Goal: Task Accomplishment & Management: Manage account settings

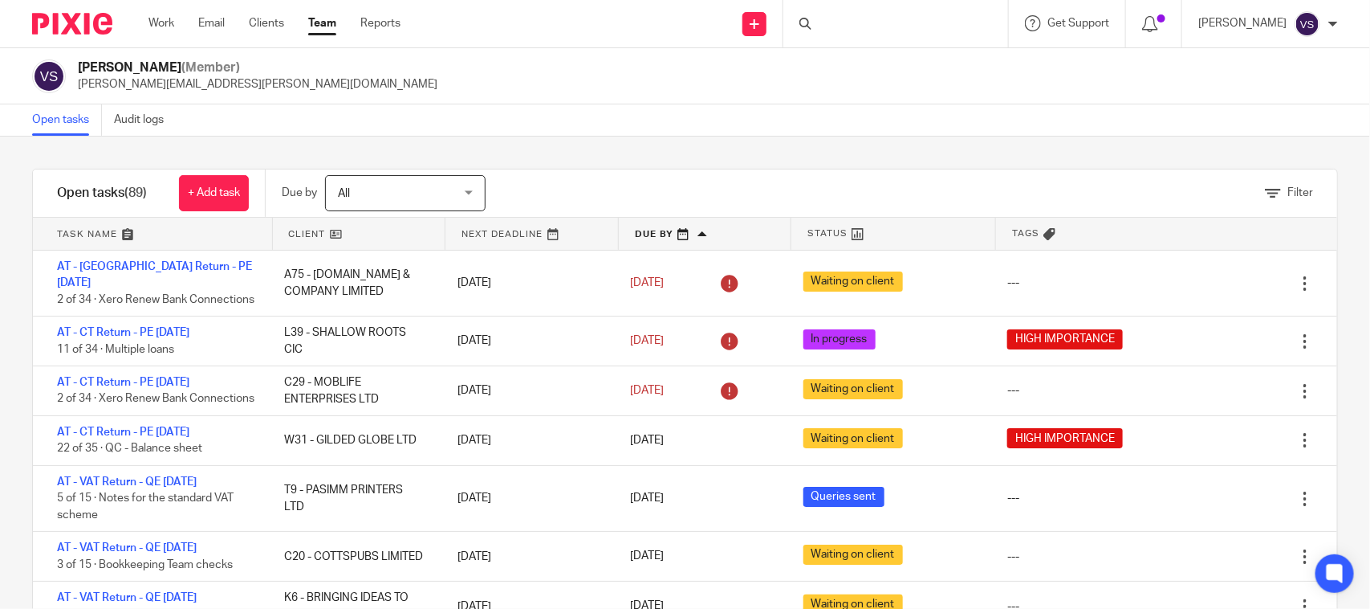
click at [882, 22] on div at bounding box center [896, 23] width 225 height 47
click at [861, 24] on div at bounding box center [896, 23] width 225 height 47
click at [880, 125] on div "Open tasks Audit logs" at bounding box center [685, 120] width 1370 height 32
click at [840, 31] on div at bounding box center [896, 23] width 225 height 47
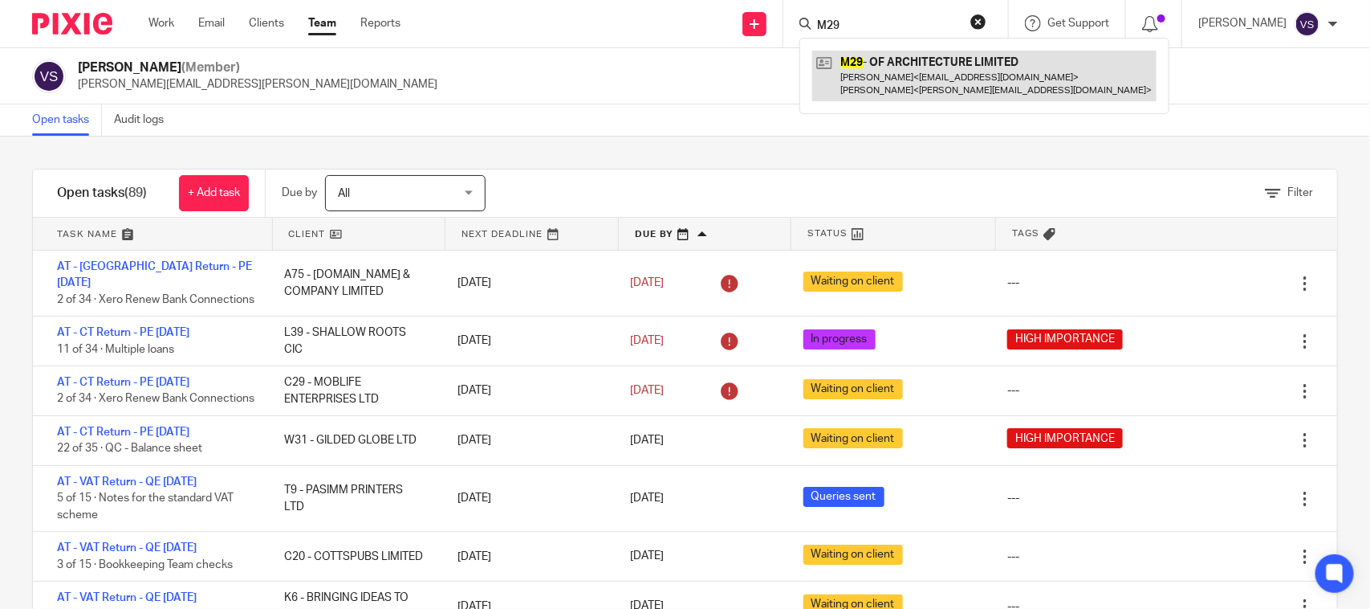
type input "M29"
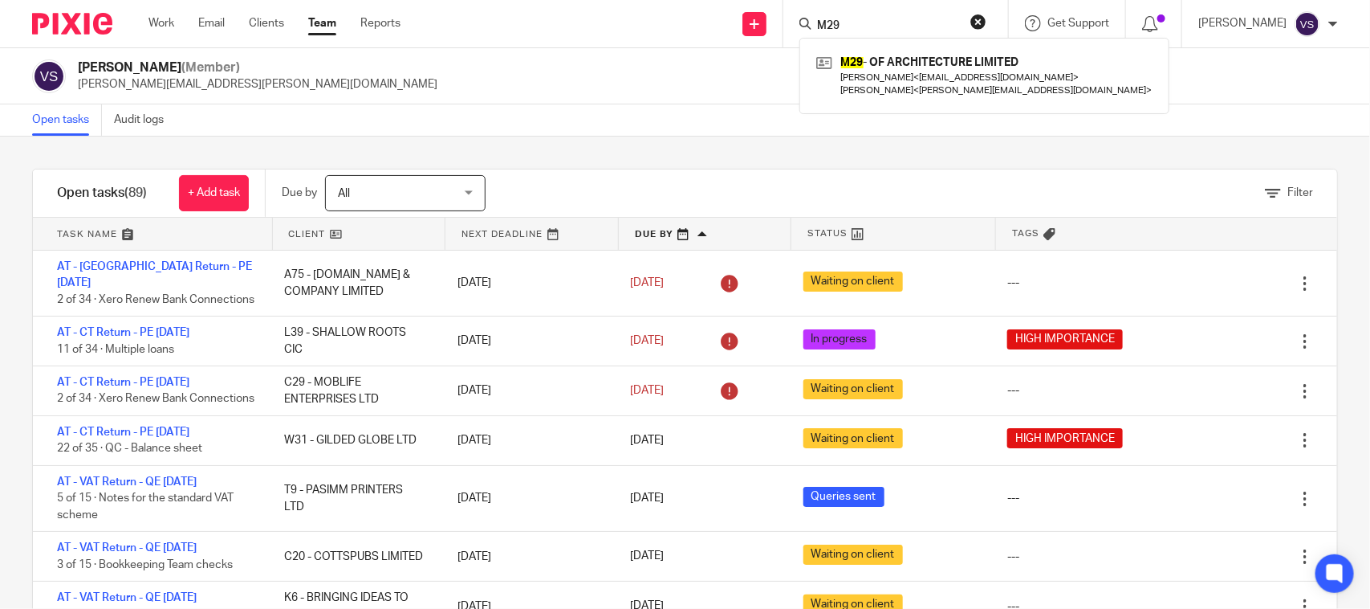
drag, startPoint x: 917, startPoint y: 69, endPoint x: 966, endPoint y: 24, distance: 66.5
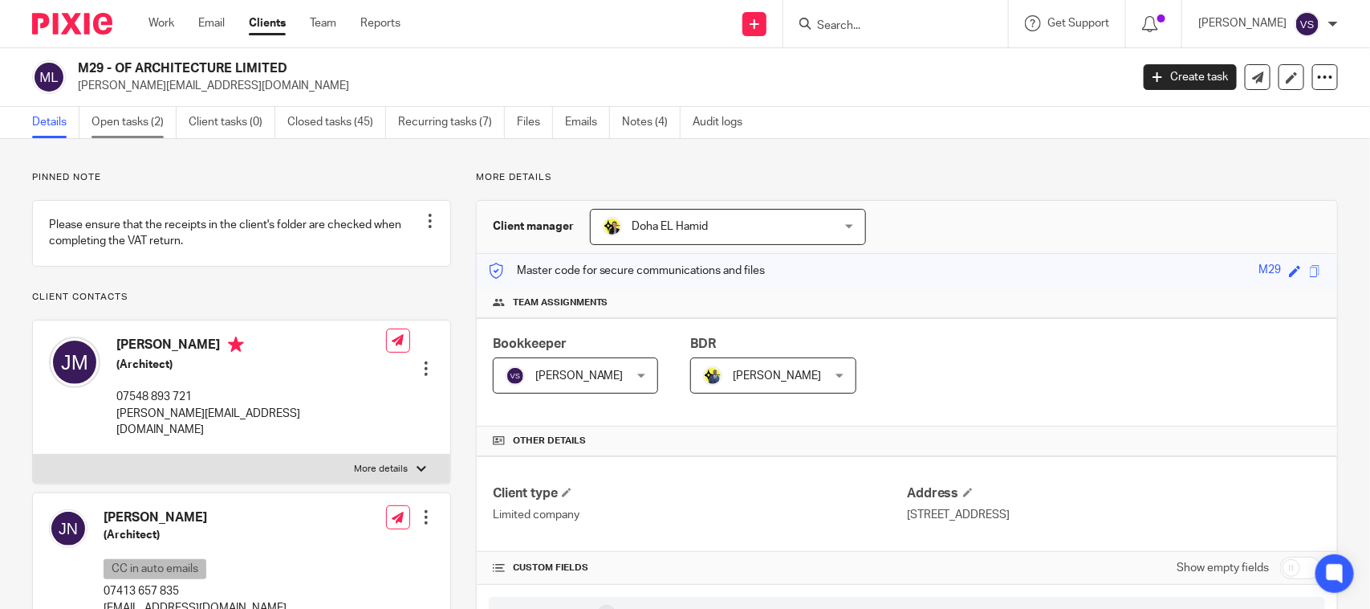
click at [108, 121] on link "Open tasks (2)" at bounding box center [134, 122] width 85 height 31
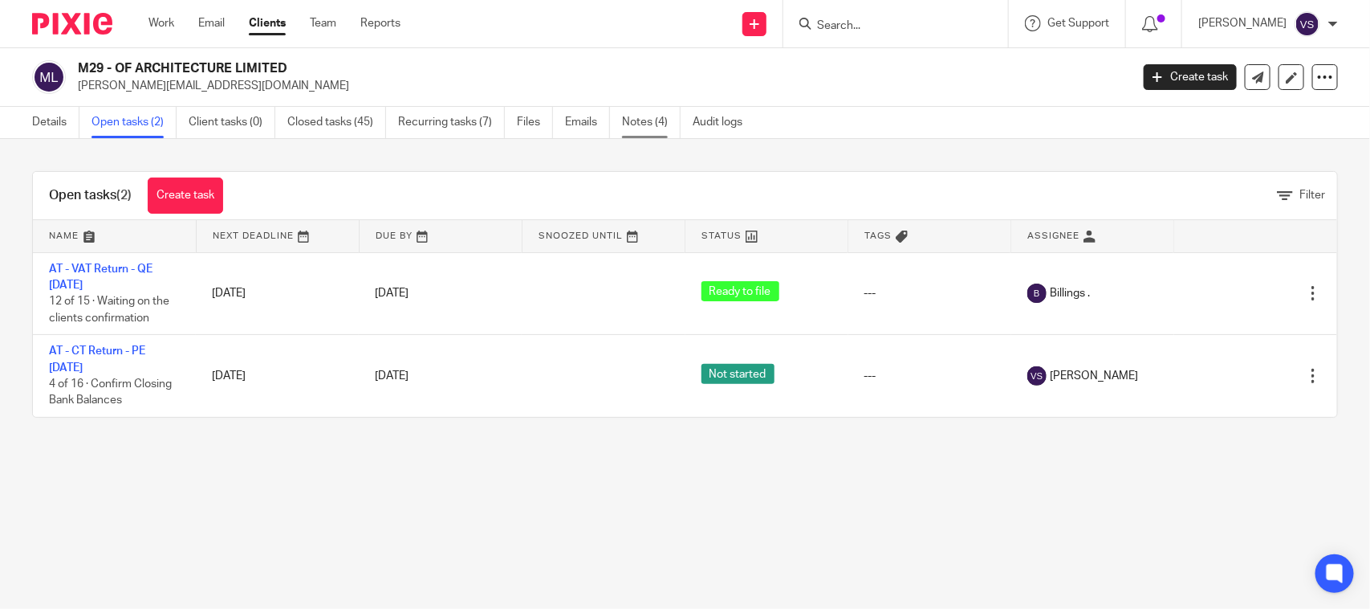
click at [644, 114] on link "Notes (4)" at bounding box center [651, 122] width 59 height 31
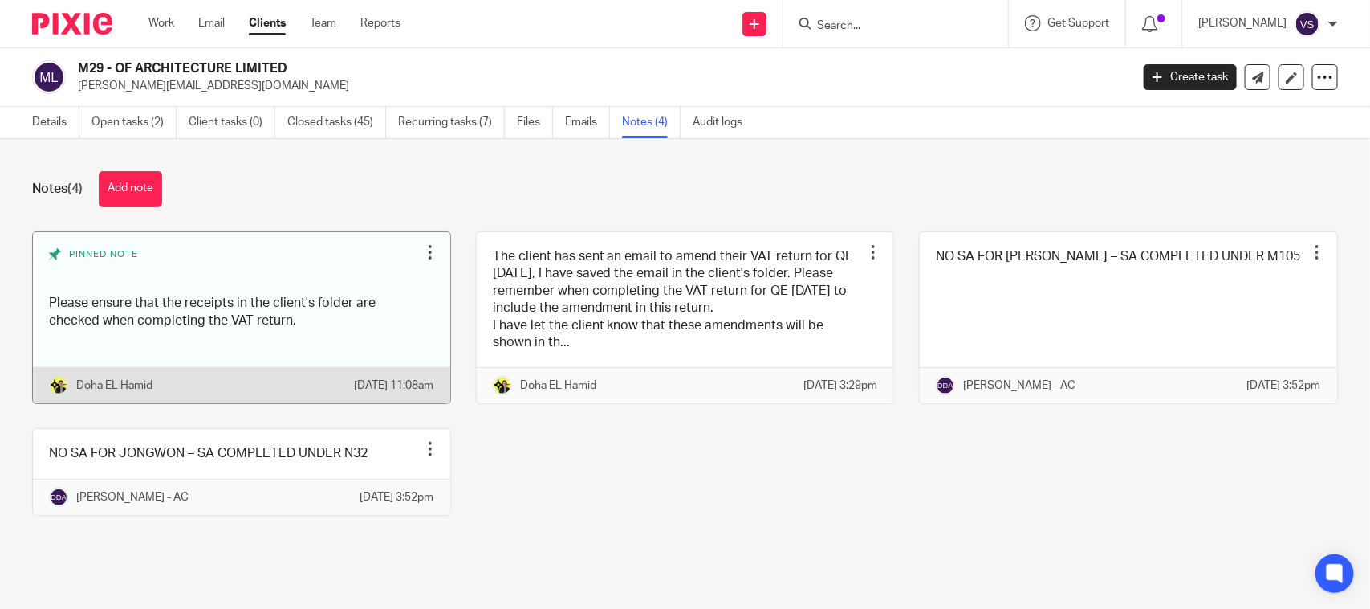
click at [227, 342] on link at bounding box center [241, 318] width 417 height 172
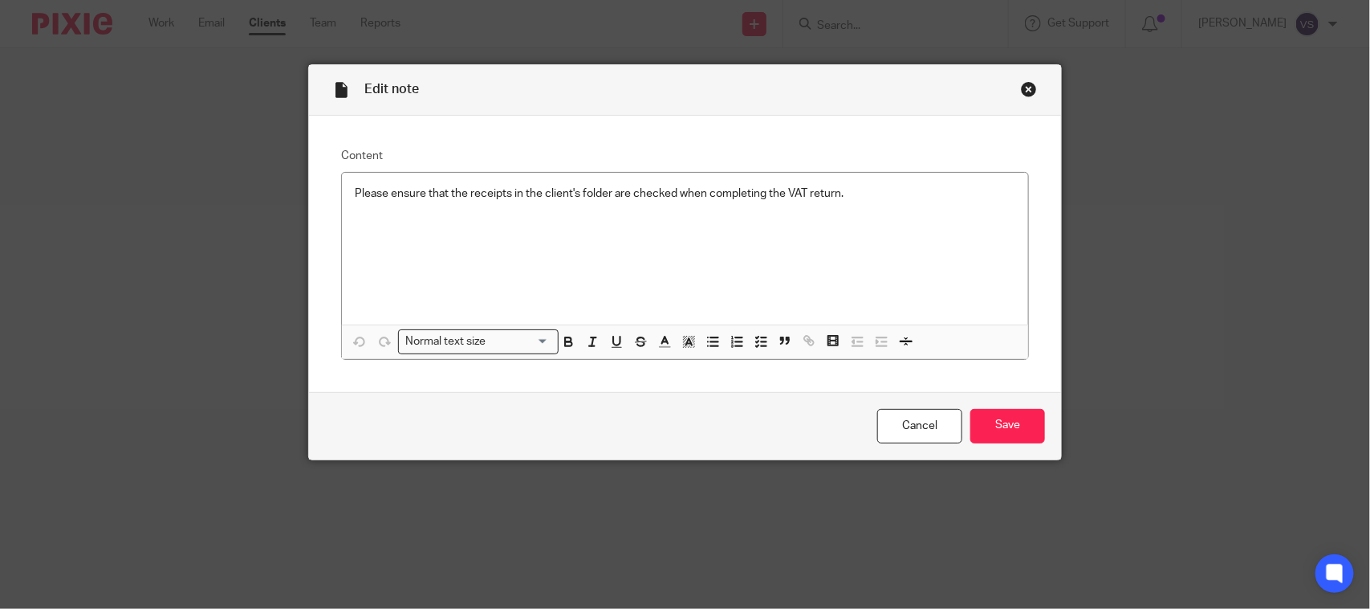
click at [1021, 90] on div "Close this dialog window" at bounding box center [1029, 89] width 16 height 16
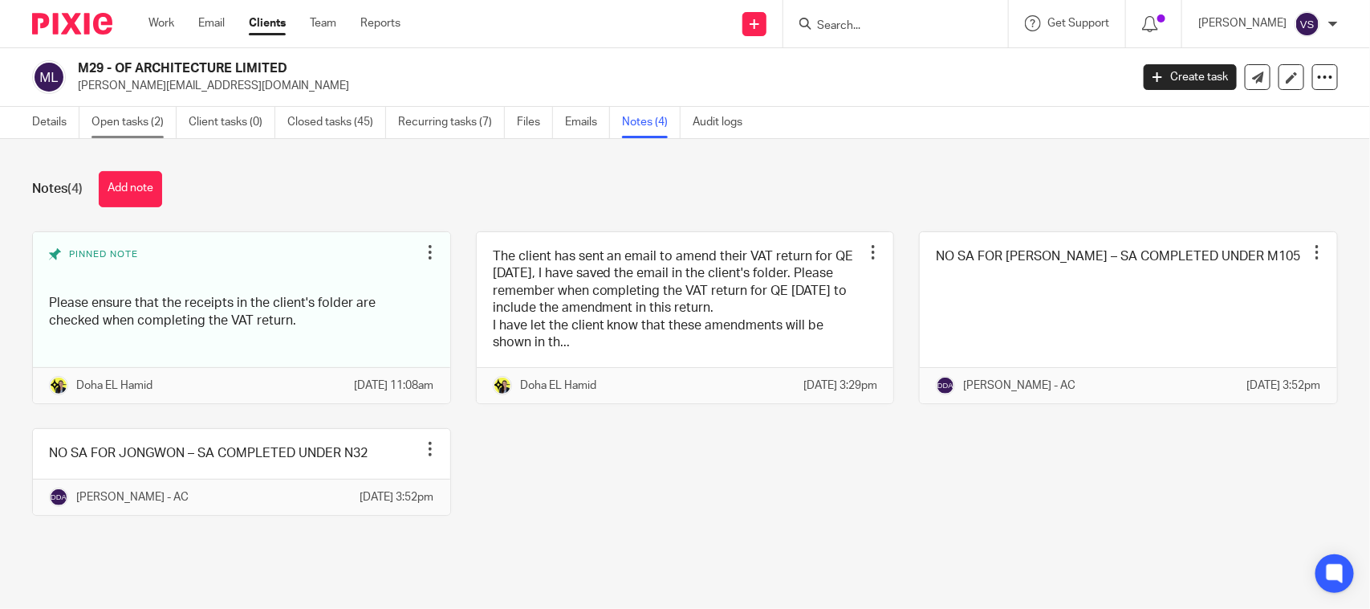
click at [138, 119] on link "Open tasks (2)" at bounding box center [134, 122] width 85 height 31
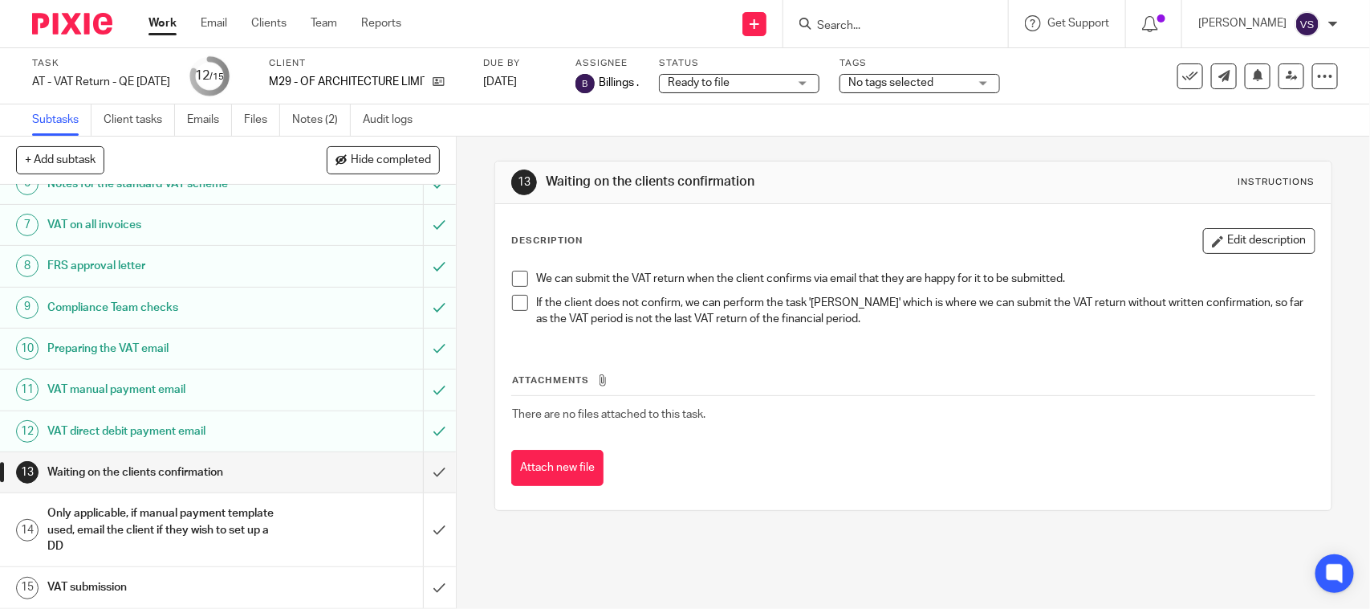
scroll to position [263, 0]
